Goal: Task Accomplishment & Management: Use online tool/utility

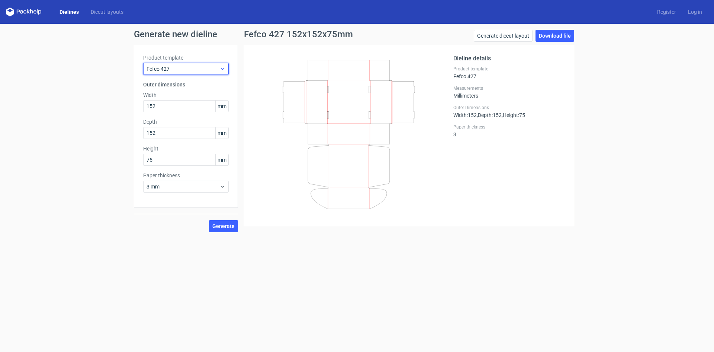
click at [227, 69] on div "Fefco 427" at bounding box center [186, 69] width 86 height 12
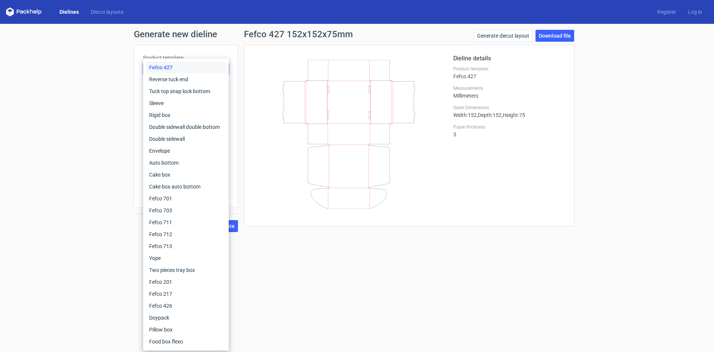
click at [227, 69] on div "Fefco 427 Reverse tuck end Tuck top snap lock bottom Sleeve Rigid box Double si…" at bounding box center [186, 204] width 86 height 292
click at [612, 80] on div "Generate new dieline Product template Fefco 427 Outer dimensions Width 152 mm D…" at bounding box center [357, 131] width 714 height 214
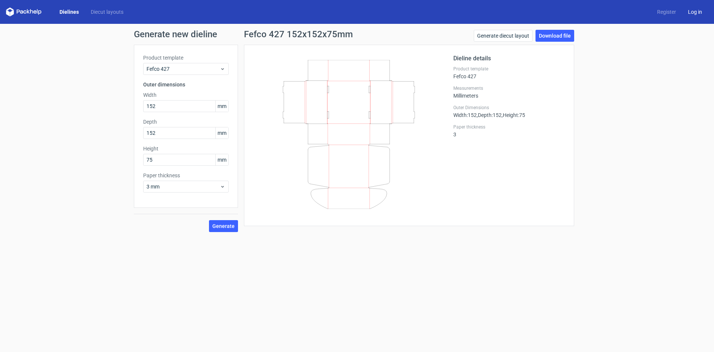
click at [695, 10] on link "Log in" at bounding box center [695, 11] width 26 height 7
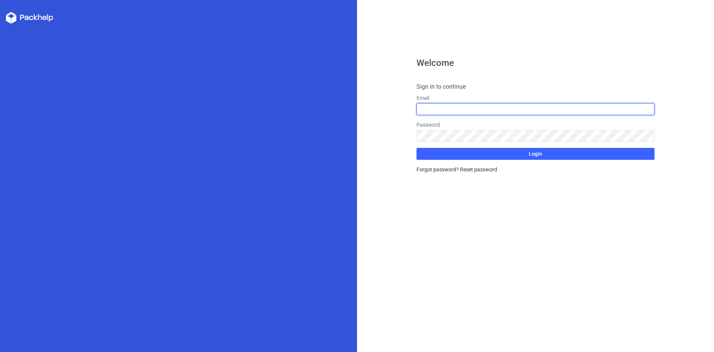
type input "[PERSON_NAME][EMAIL_ADDRESS][DOMAIN_NAME]"
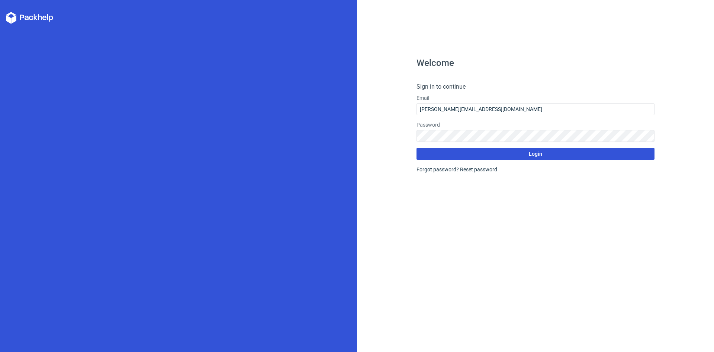
click at [538, 155] on span "Login" at bounding box center [535, 153] width 13 height 5
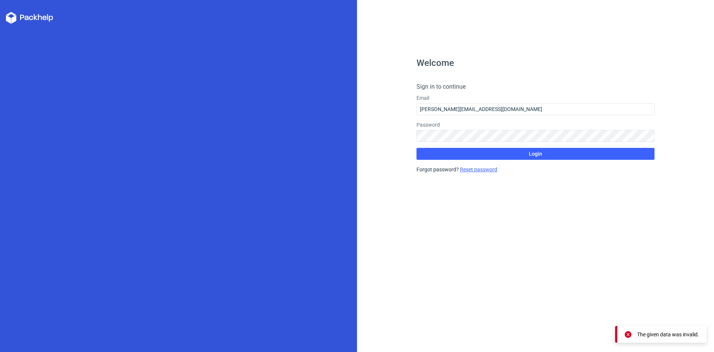
click at [494, 170] on link "Reset password" at bounding box center [478, 169] width 37 height 6
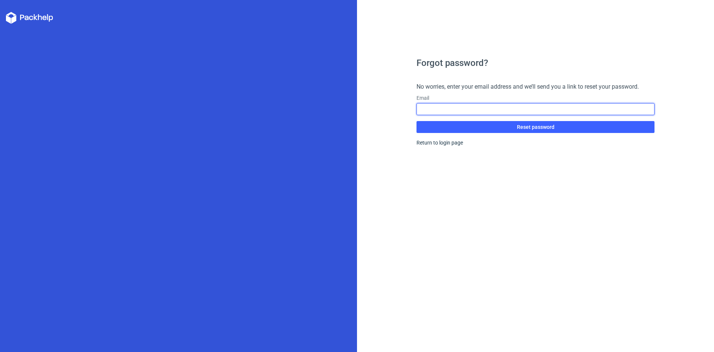
click at [479, 113] on input "text" at bounding box center [536, 109] width 238 height 12
click at [519, 107] on input "text" at bounding box center [536, 109] width 238 height 12
click at [464, 110] on input "text" at bounding box center [536, 109] width 238 height 12
click at [464, 109] on input "text" at bounding box center [536, 109] width 238 height 12
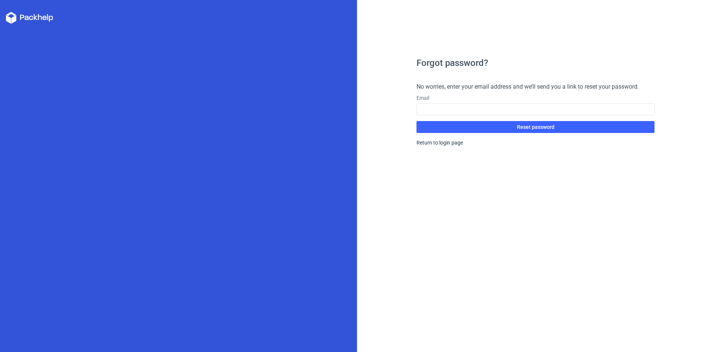
click at [603, 154] on div "Forgot password? No worries, enter your email address and we’ll send you a link…" at bounding box center [536, 204] width 238 height 293
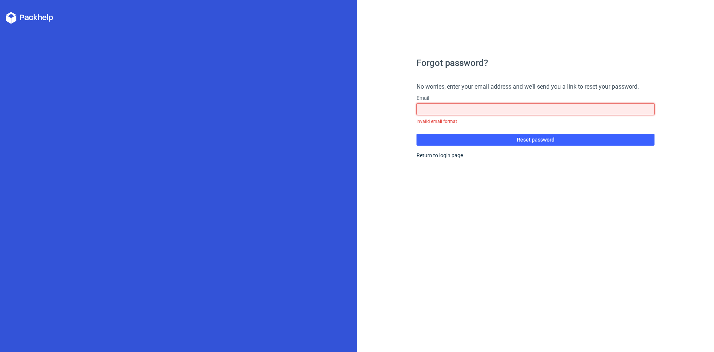
click at [428, 111] on input "text" at bounding box center [536, 109] width 238 height 12
type input "A"
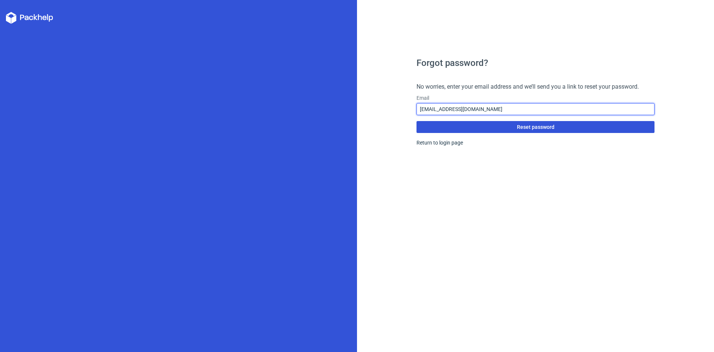
type input "[EMAIL_ADDRESS][DOMAIN_NAME]"
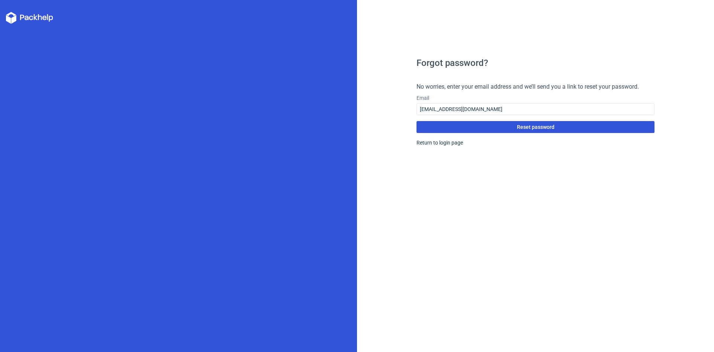
click at [529, 128] on span "Reset password" at bounding box center [536, 126] width 38 height 5
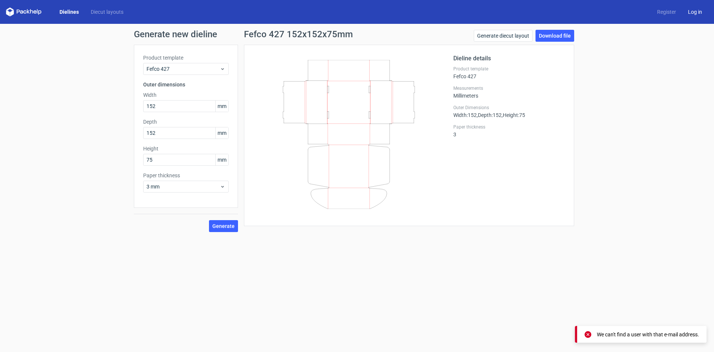
click at [696, 11] on link "Log in" at bounding box center [695, 11] width 26 height 7
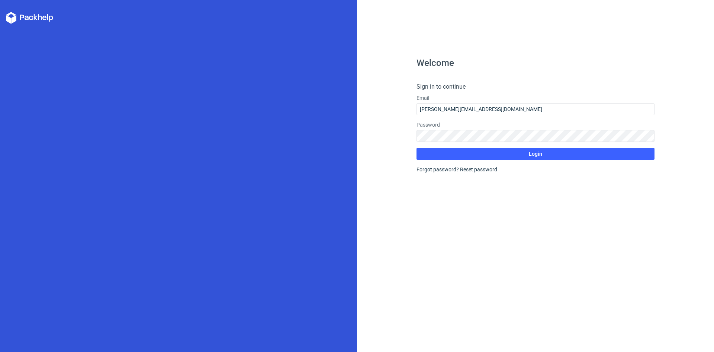
click at [514, 231] on div "Welcome Sign in to continue Email [PERSON_NAME][EMAIL_ADDRESS][DOMAIN_NAME] Pas…" at bounding box center [536, 204] width 238 height 293
